Goal: Information Seeking & Learning: Find specific fact

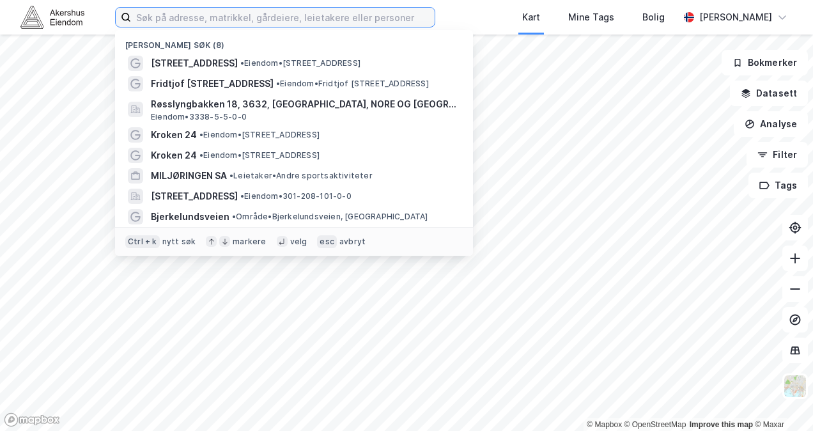
click at [290, 12] on input at bounding box center [283, 17] width 304 height 19
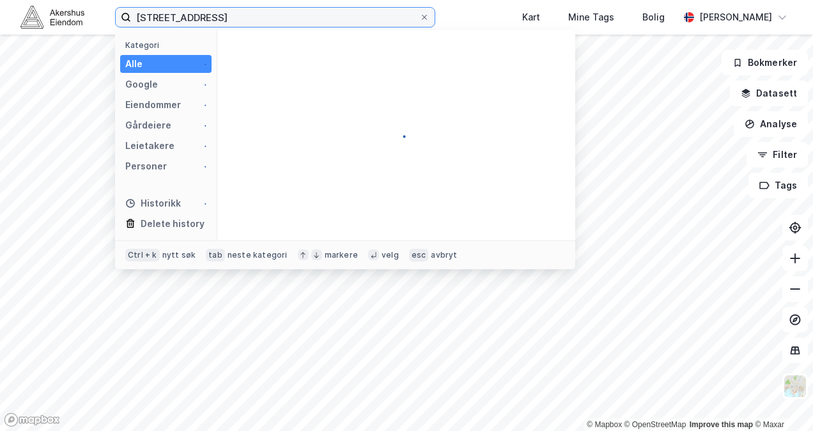
type input "[STREET_ADDRESS]"
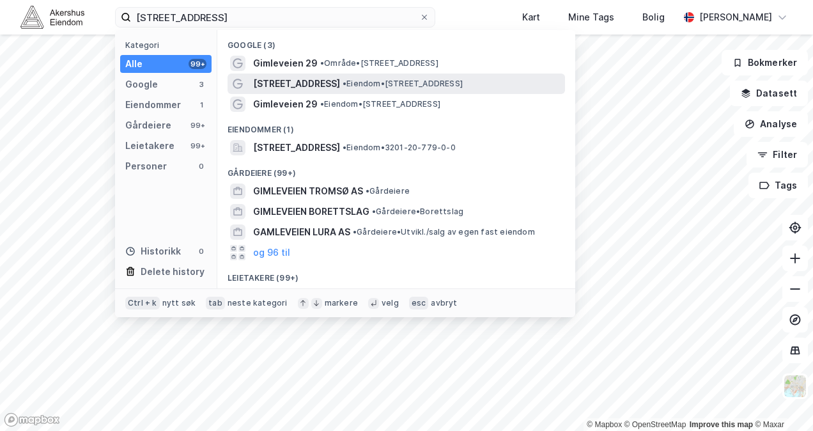
click at [294, 76] on span "[STREET_ADDRESS]" at bounding box center [296, 83] width 87 height 15
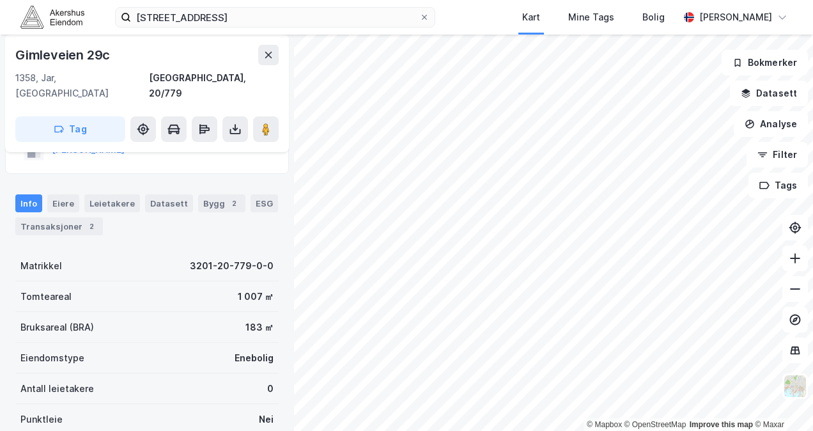
scroll to position [59, 0]
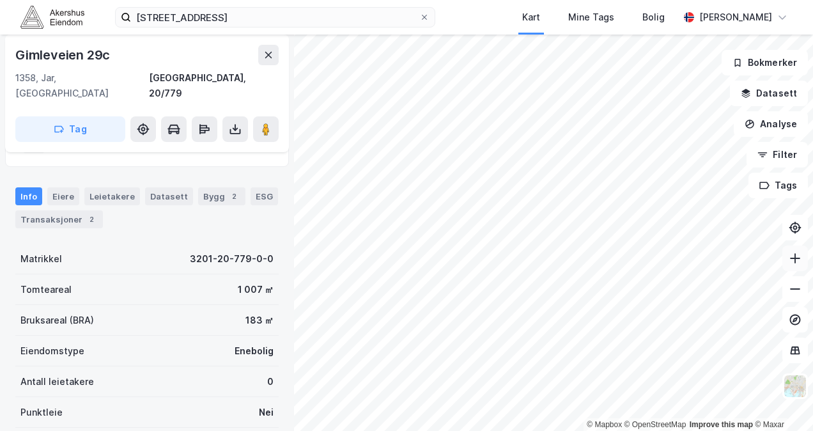
click at [807, 255] on button at bounding box center [796, 259] width 26 height 26
click at [796, 257] on icon at bounding box center [795, 258] width 13 height 13
click at [801, 297] on button at bounding box center [796, 289] width 26 height 26
click at [801, 262] on icon at bounding box center [795, 258] width 13 height 13
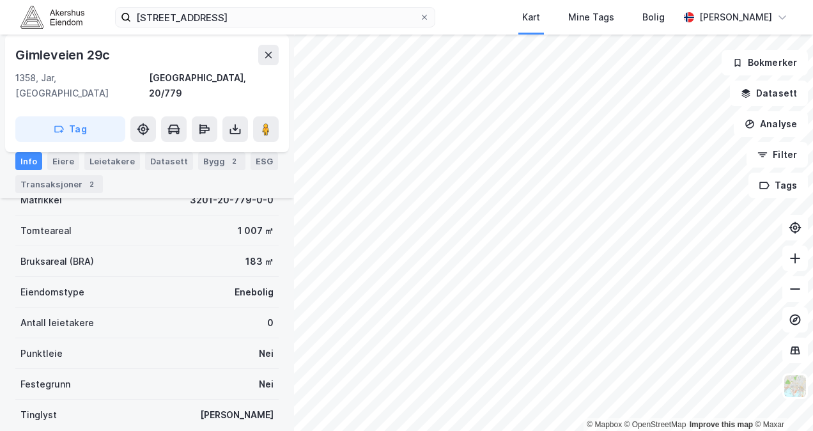
scroll to position [115, 0]
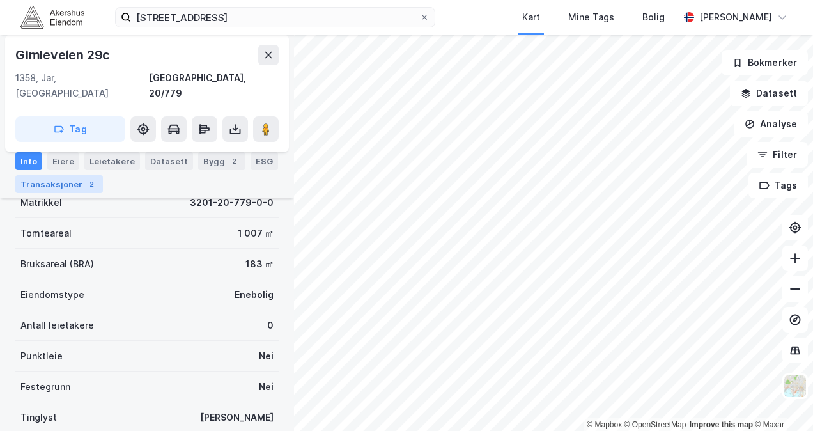
click at [80, 178] on div "Transaksjoner 2" at bounding box center [59, 184] width 88 height 18
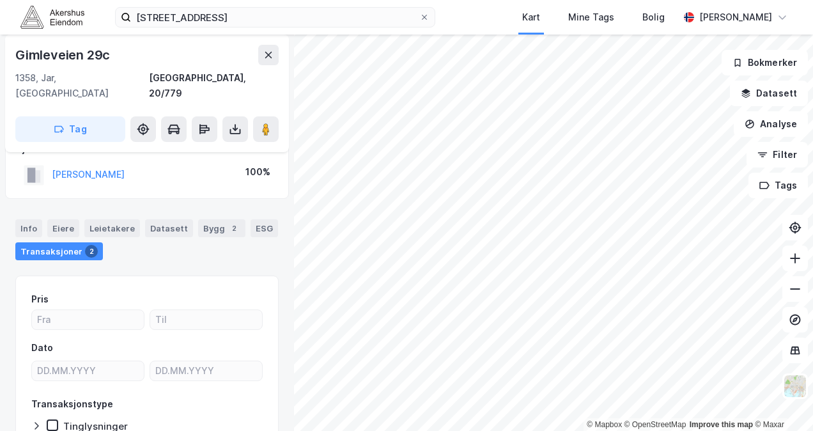
scroll to position [24, 0]
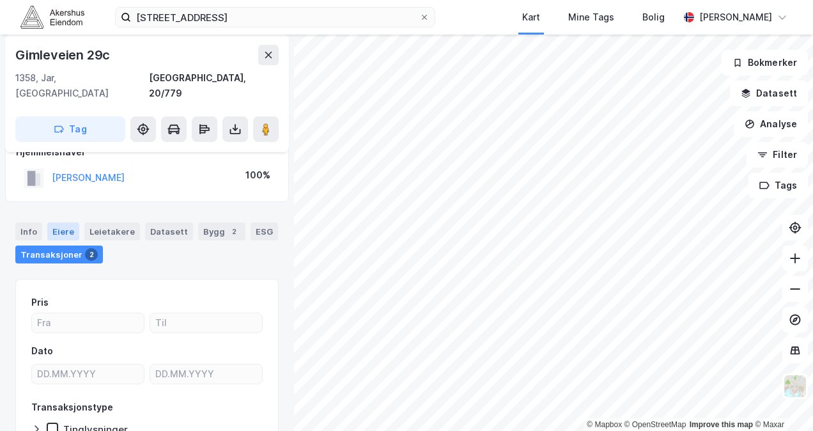
click at [59, 223] on div "Eiere" at bounding box center [63, 232] width 32 height 18
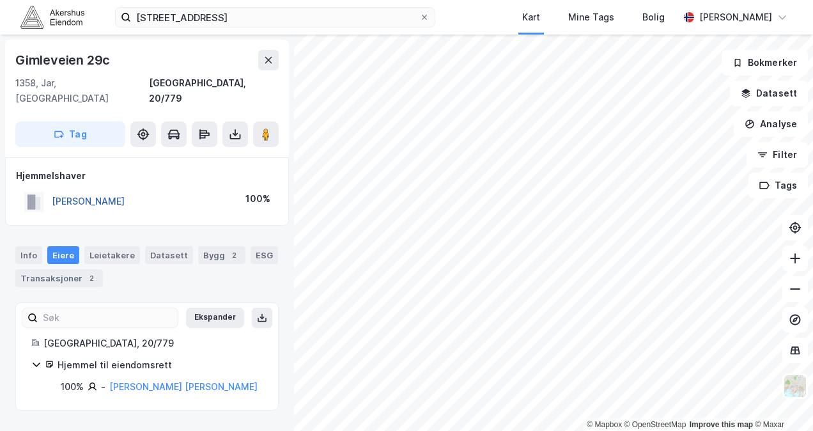
click at [0, 0] on button "[PERSON_NAME]" at bounding box center [0, 0] width 0 height 0
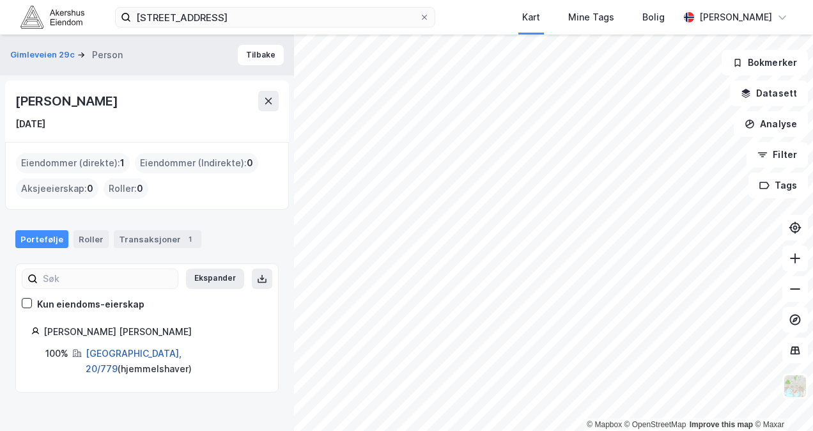
click at [124, 352] on link "[GEOGRAPHIC_DATA], 20/779" at bounding box center [134, 361] width 96 height 26
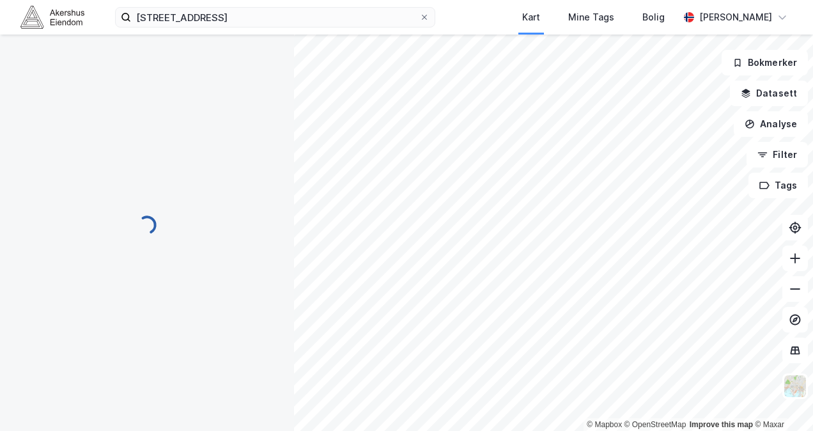
scroll to position [24, 0]
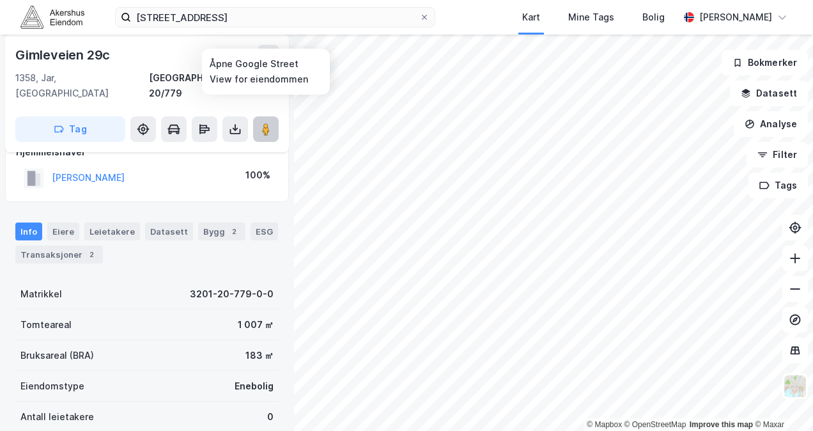
click at [270, 123] on icon at bounding box center [266, 129] width 13 height 13
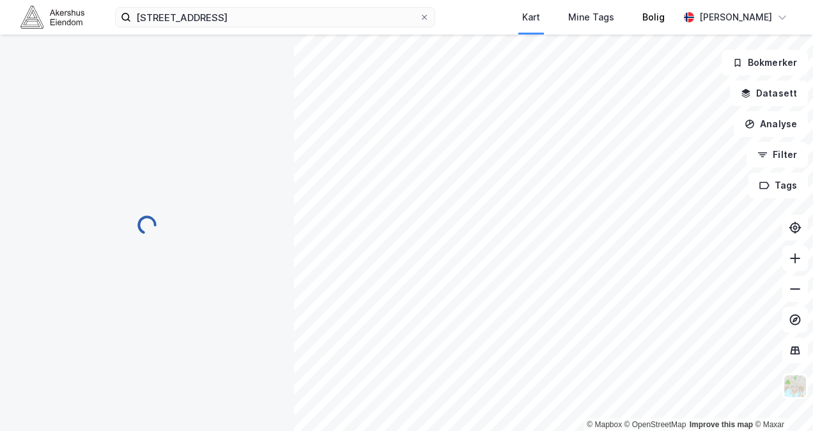
scroll to position [0, 0]
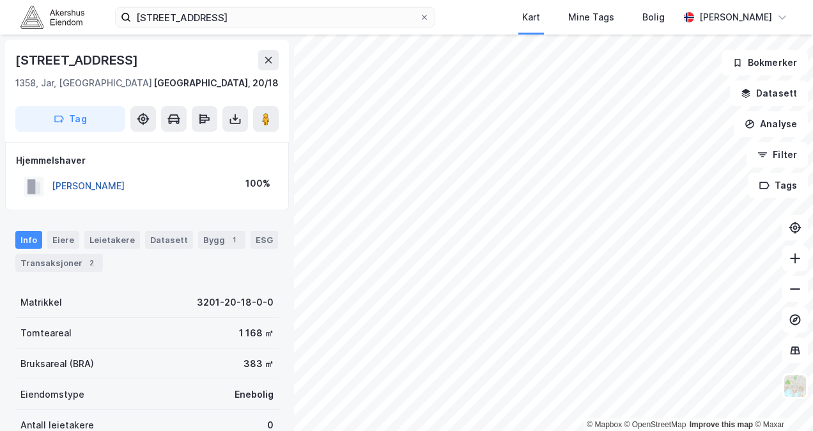
click at [0, 0] on button "[PERSON_NAME]" at bounding box center [0, 0] width 0 height 0
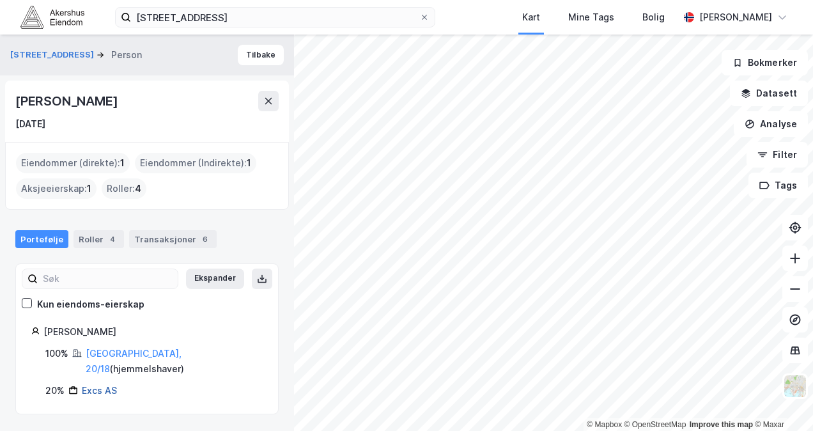
click at [102, 385] on link "Excs AS" at bounding box center [99, 390] width 35 height 11
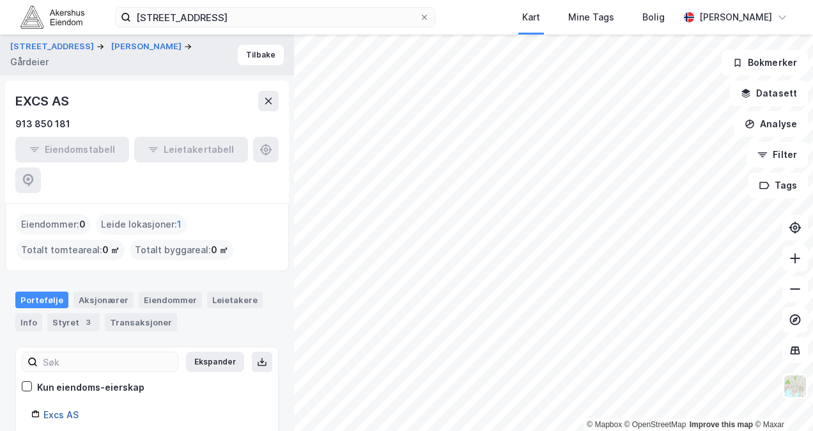
click at [67, 409] on link "Excs AS" at bounding box center [60, 414] width 35 height 11
click at [58, 409] on link "Excs AS" at bounding box center [60, 414] width 35 height 11
click at [88, 316] on div "3" at bounding box center [88, 322] width 13 height 13
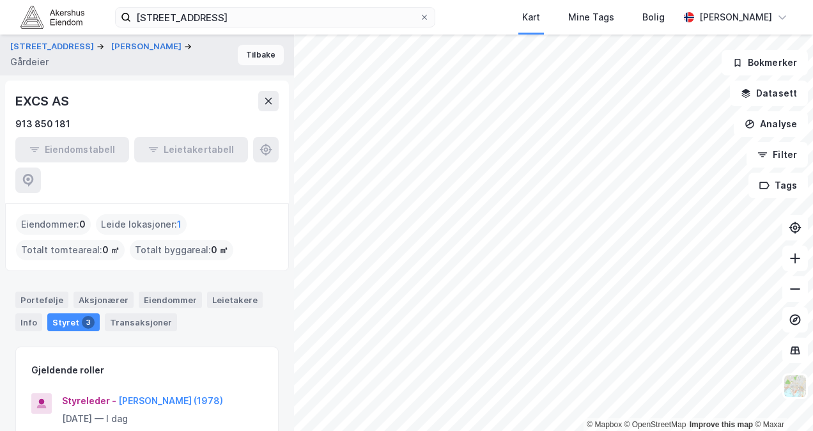
click at [256, 58] on button "Tilbake" at bounding box center [261, 55] width 46 height 20
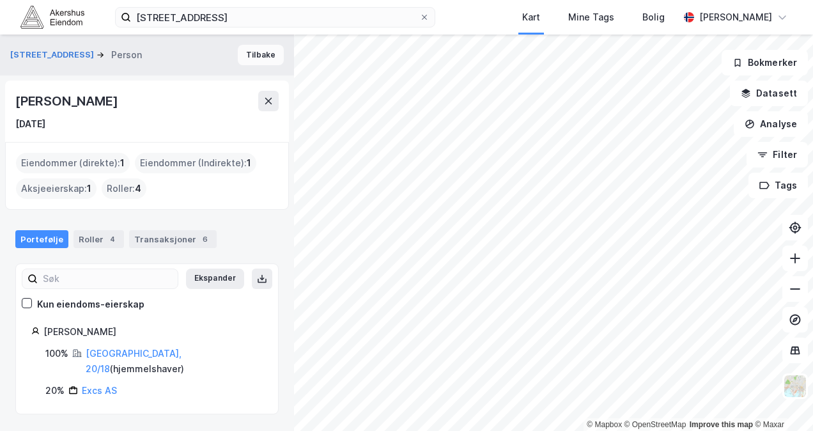
click at [245, 51] on button "Tilbake" at bounding box center [261, 55] width 46 height 20
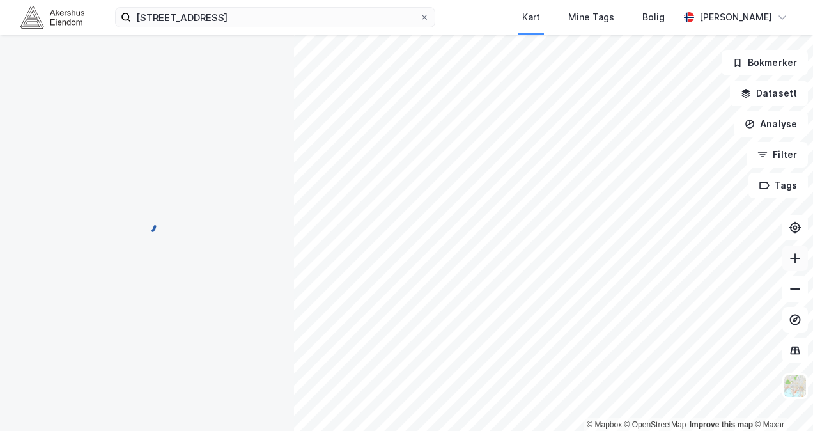
click at [801, 264] on icon at bounding box center [795, 258] width 13 height 13
click at [795, 254] on icon at bounding box center [795, 258] width 1 height 10
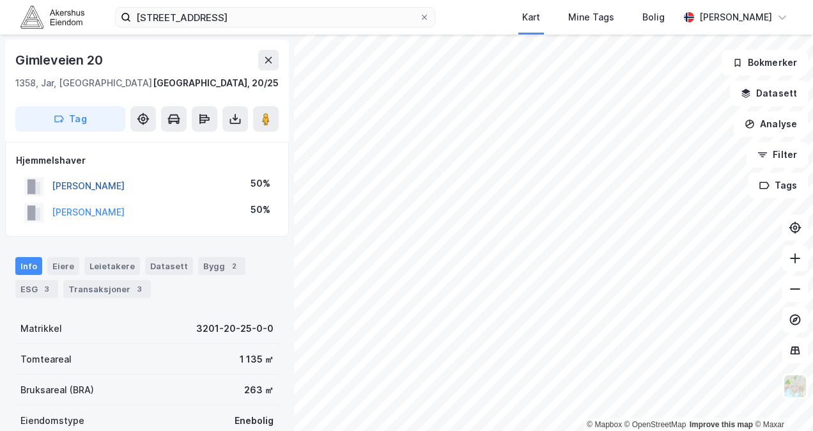
click at [0, 0] on button "[PERSON_NAME]" at bounding box center [0, 0] width 0 height 0
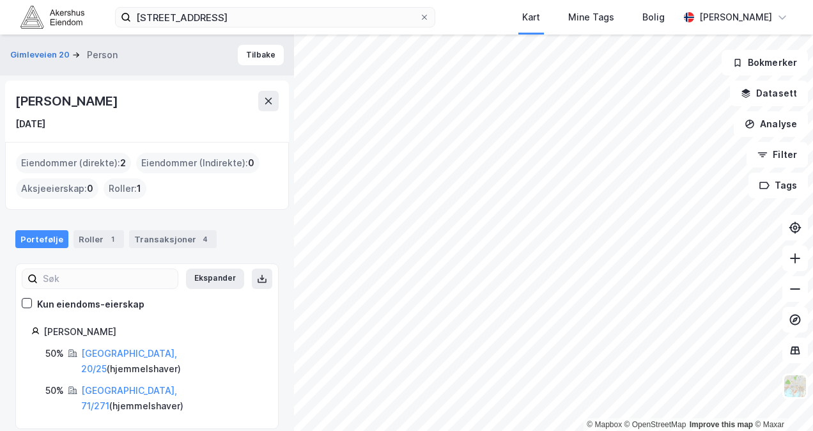
drag, startPoint x: 141, startPoint y: 332, endPoint x: 46, endPoint y: 333, distance: 94.6
click at [46, 333] on div "[PERSON_NAME]" at bounding box center [152, 331] width 219 height 15
copy div "[PERSON_NAME]"
click at [97, 237] on div "Roller 1" at bounding box center [99, 239] width 51 height 18
